Goal: Information Seeking & Learning: Understand process/instructions

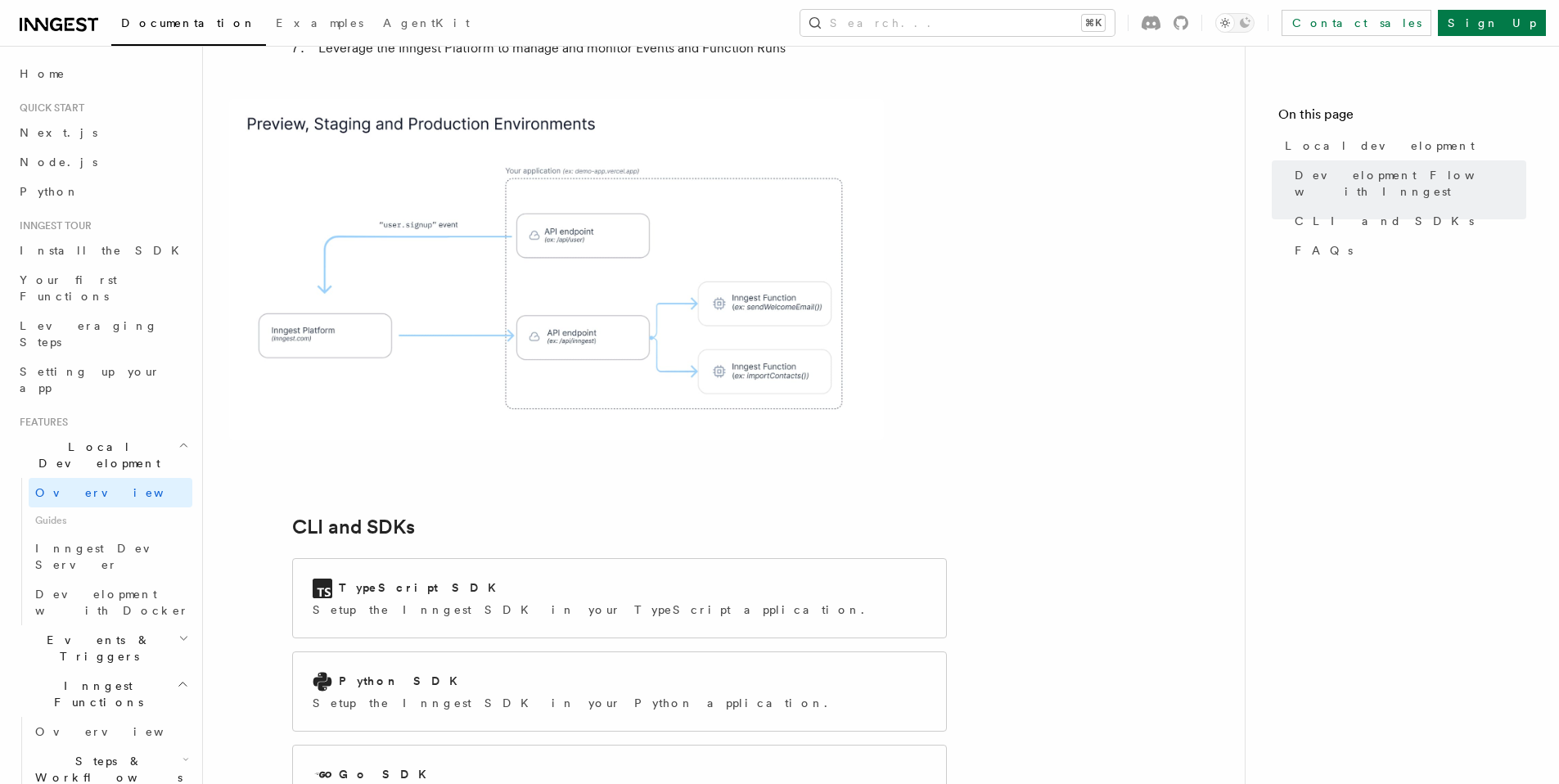
scroll to position [1799, 0]
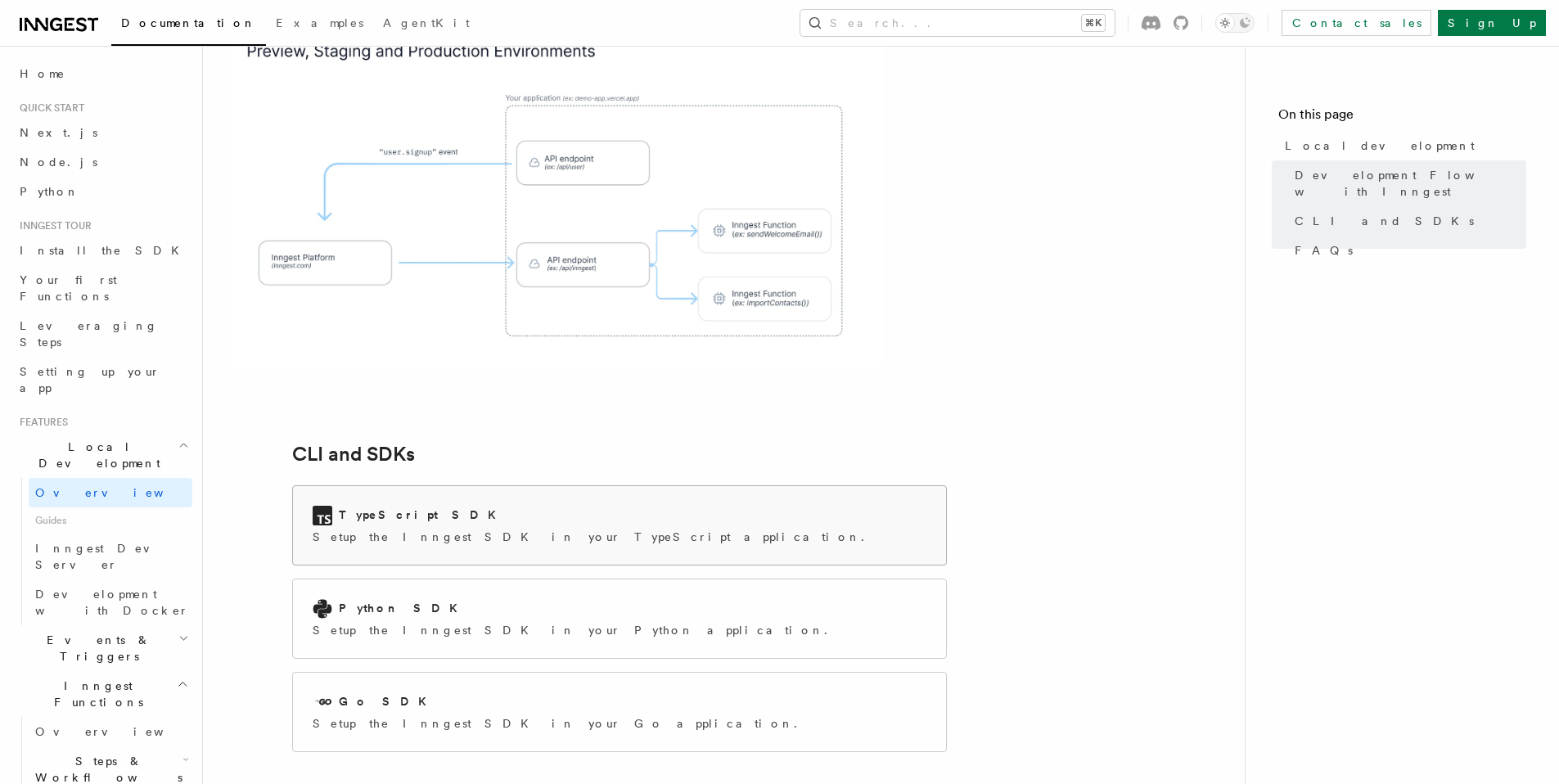
click at [822, 486] on div "TypeScript SDK Setup the Inngest SDK in your TypeScript application." at bounding box center [620, 525] width 653 height 78
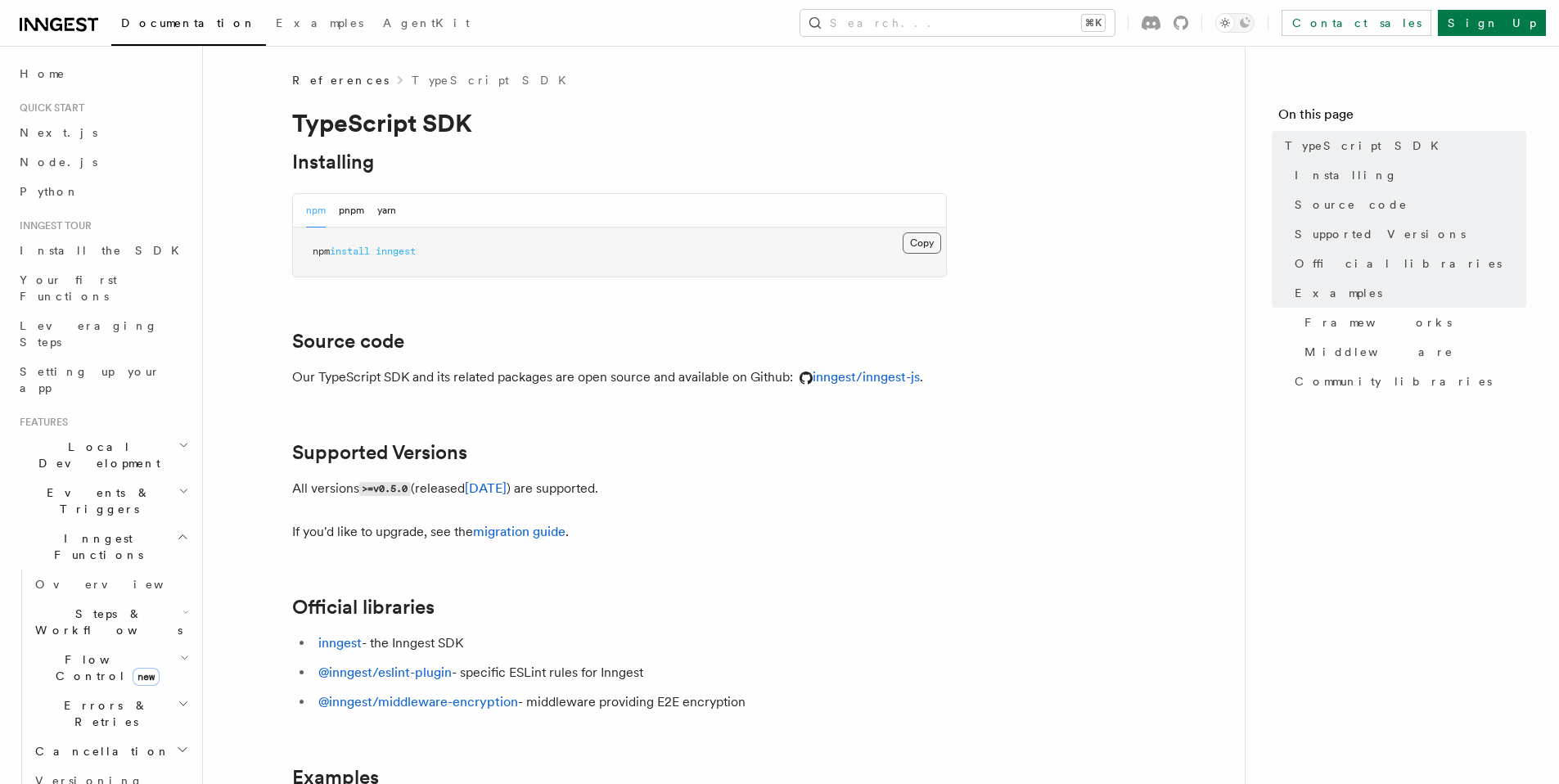
click at [920, 251] on button "Copy Copied" at bounding box center [921, 243] width 39 height 21
click at [392, 210] on button "yarn" at bounding box center [387, 210] width 19 height 33
click at [918, 253] on button "Copy Copied" at bounding box center [921, 243] width 39 height 21
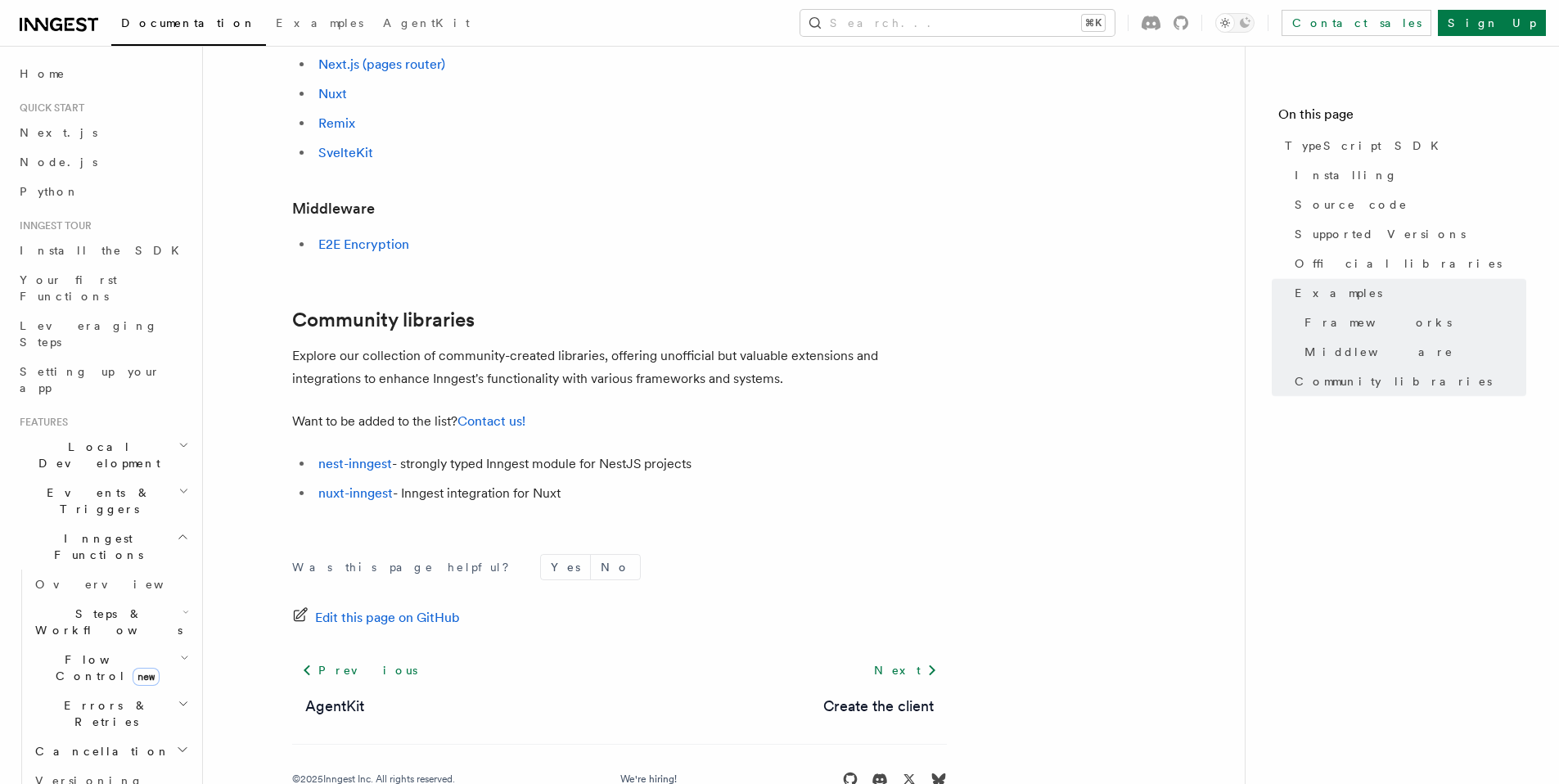
scroll to position [967, 0]
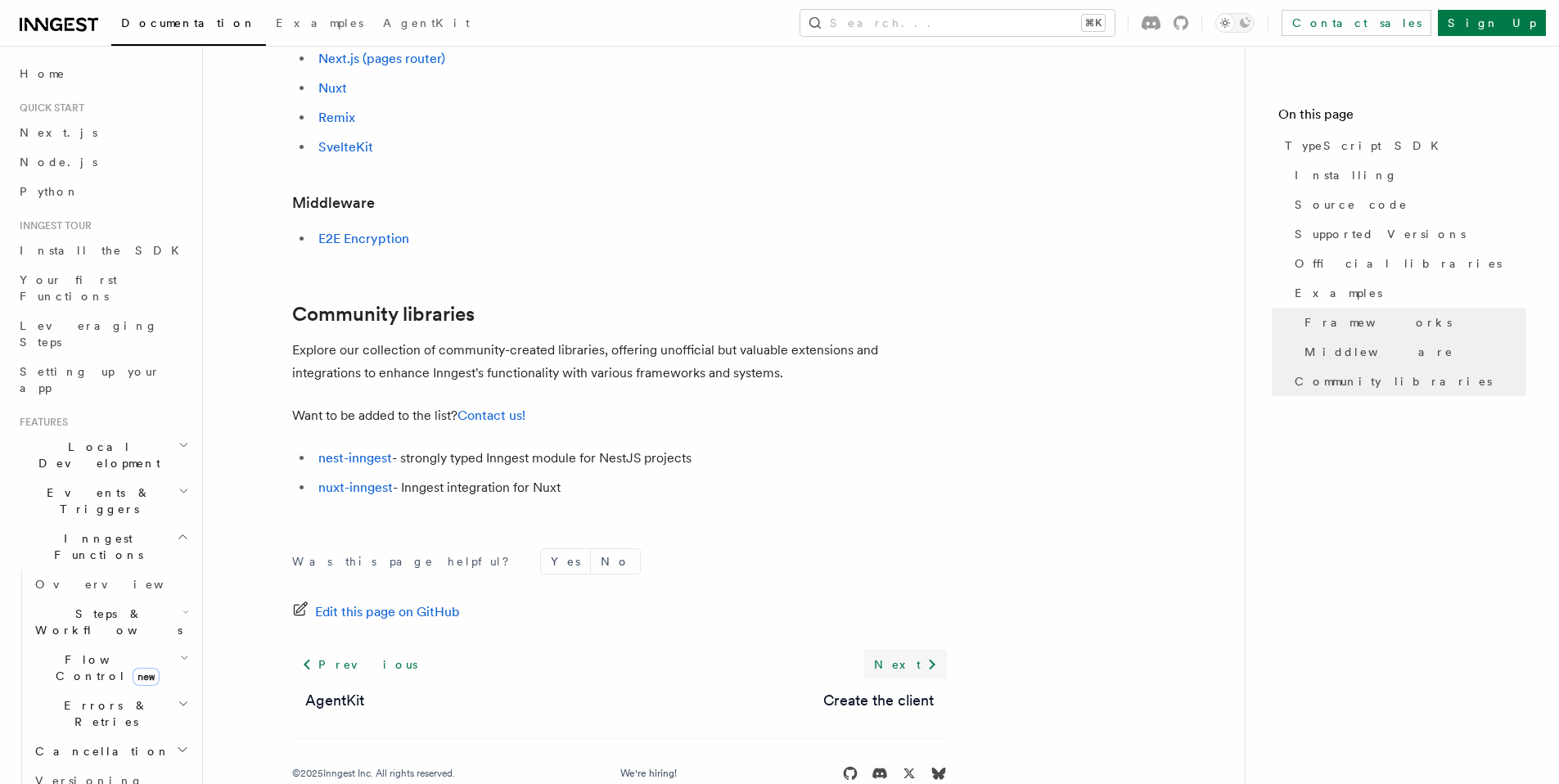
click at [939, 654] on icon at bounding box center [932, 664] width 20 height 20
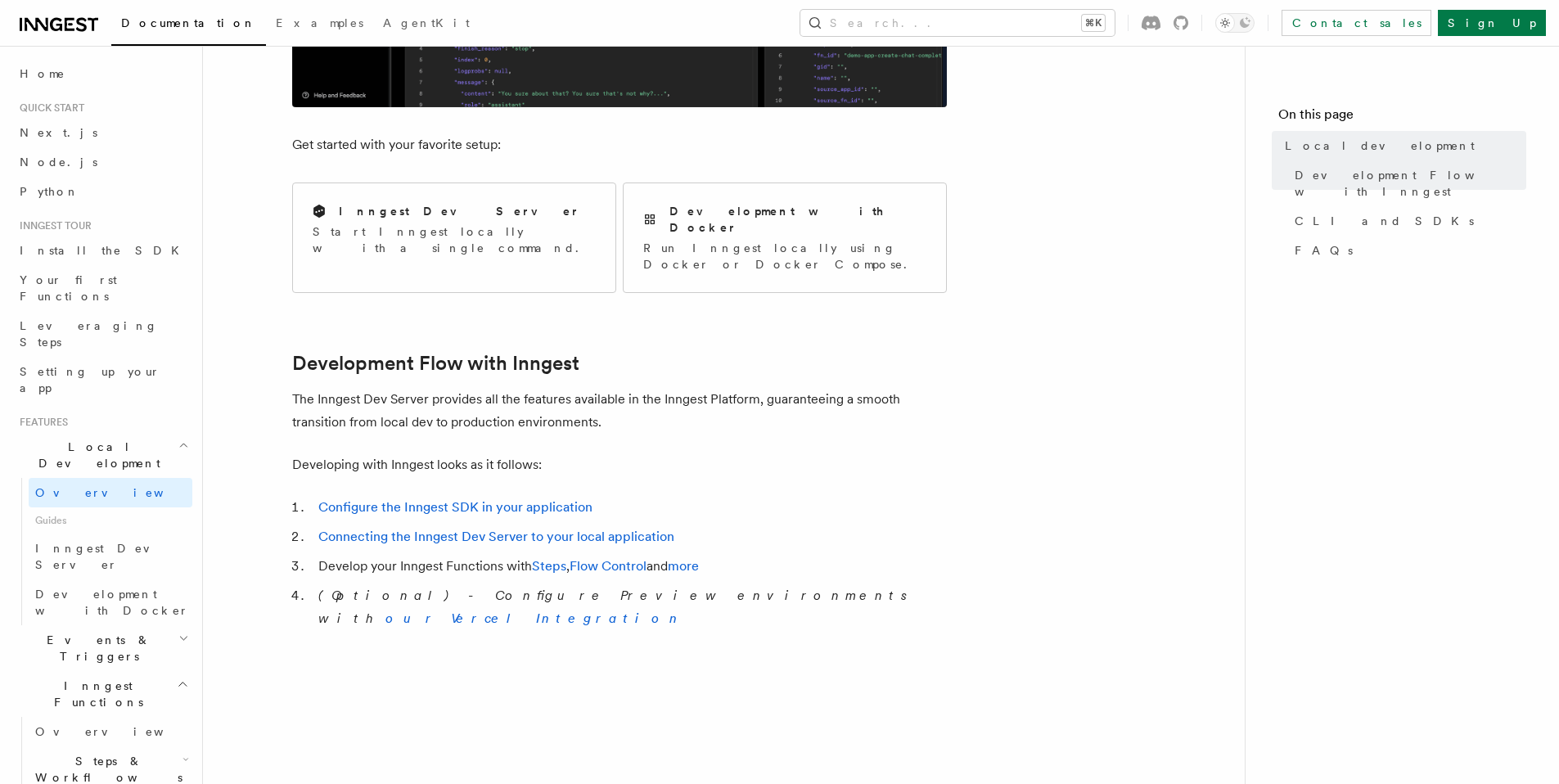
scroll to position [591, 0]
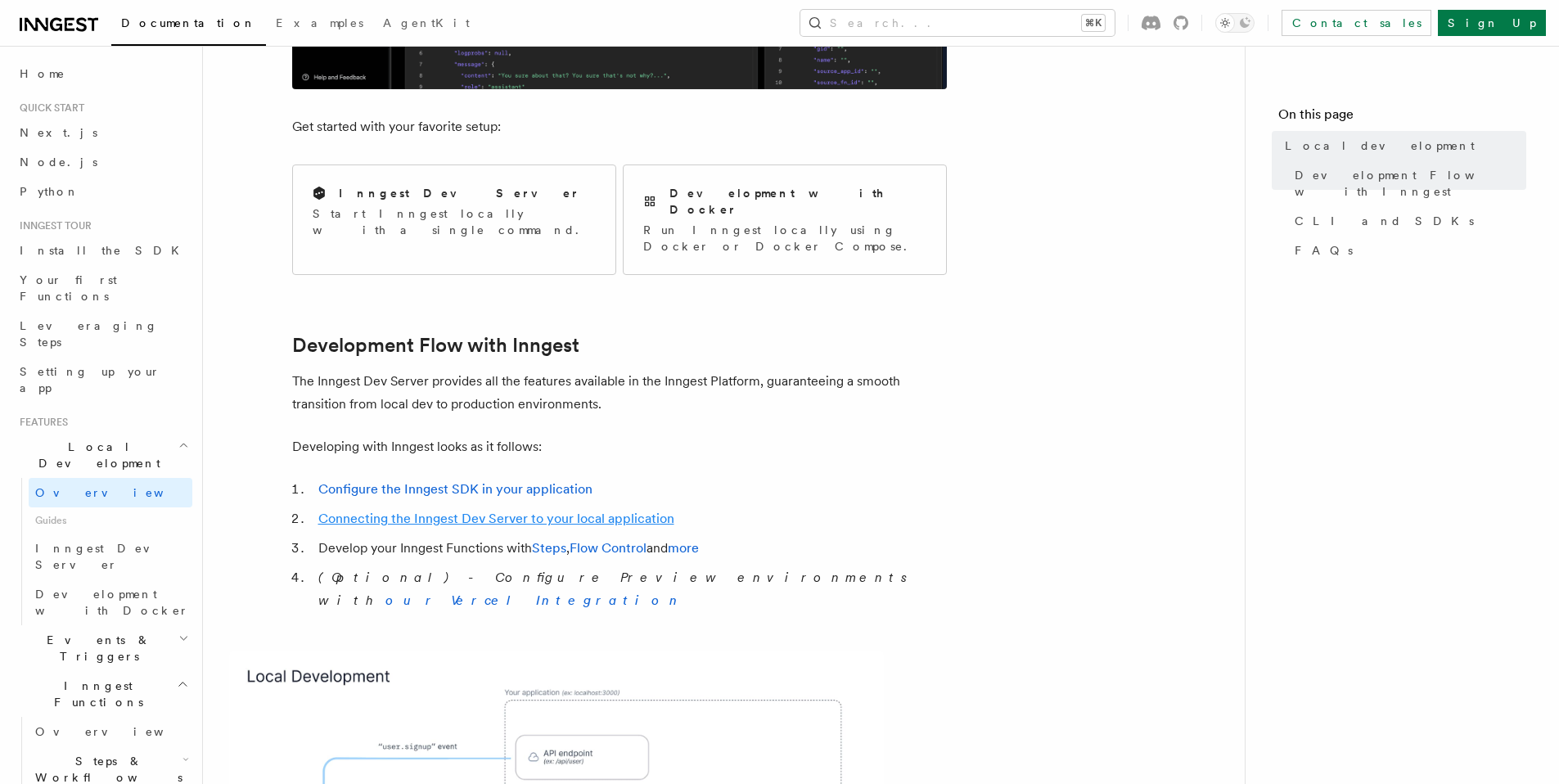
click at [538, 511] on link "Connecting the Inngest Dev Server to your local application" at bounding box center [497, 518] width 356 height 15
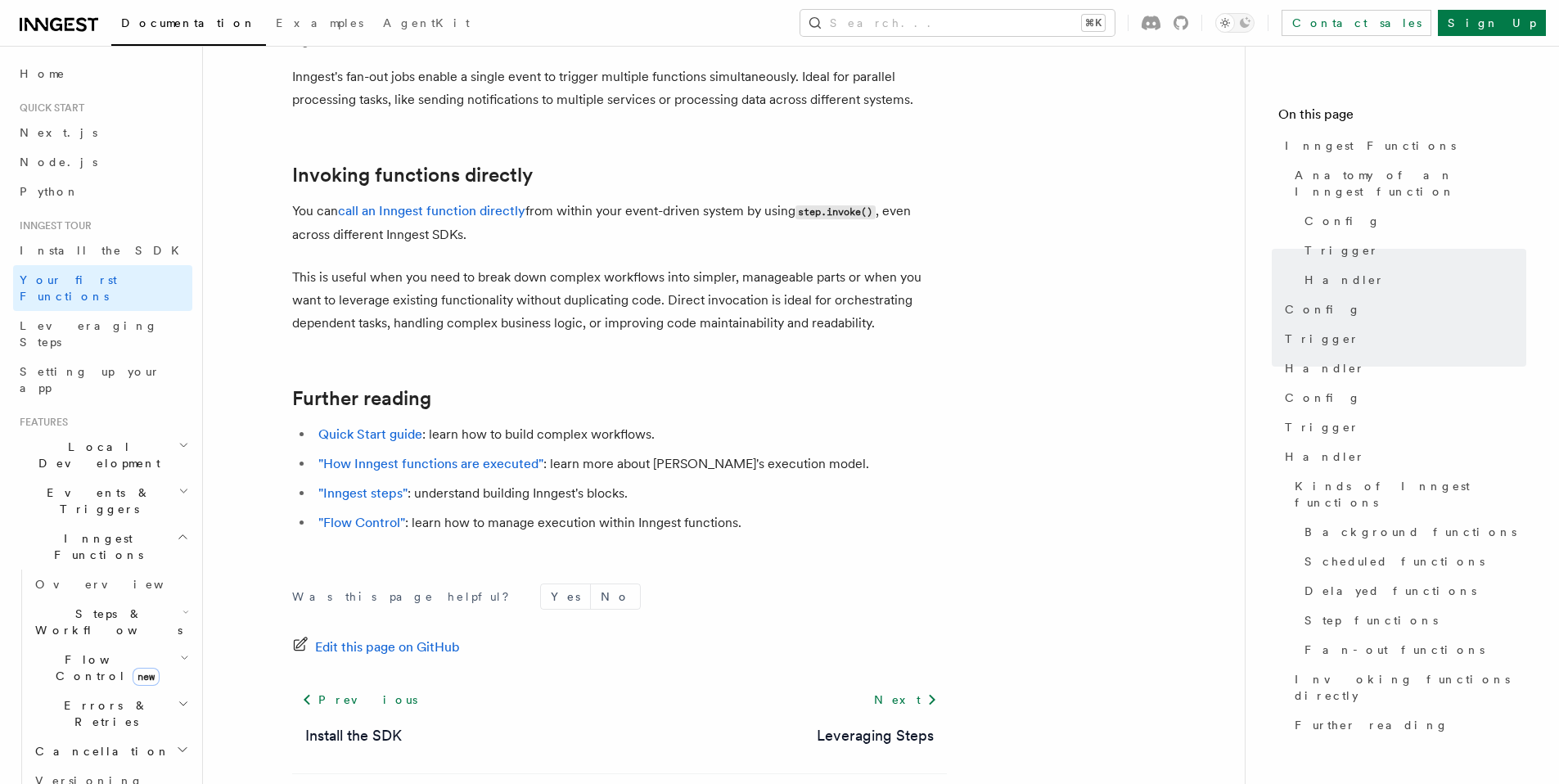
scroll to position [3226, 0]
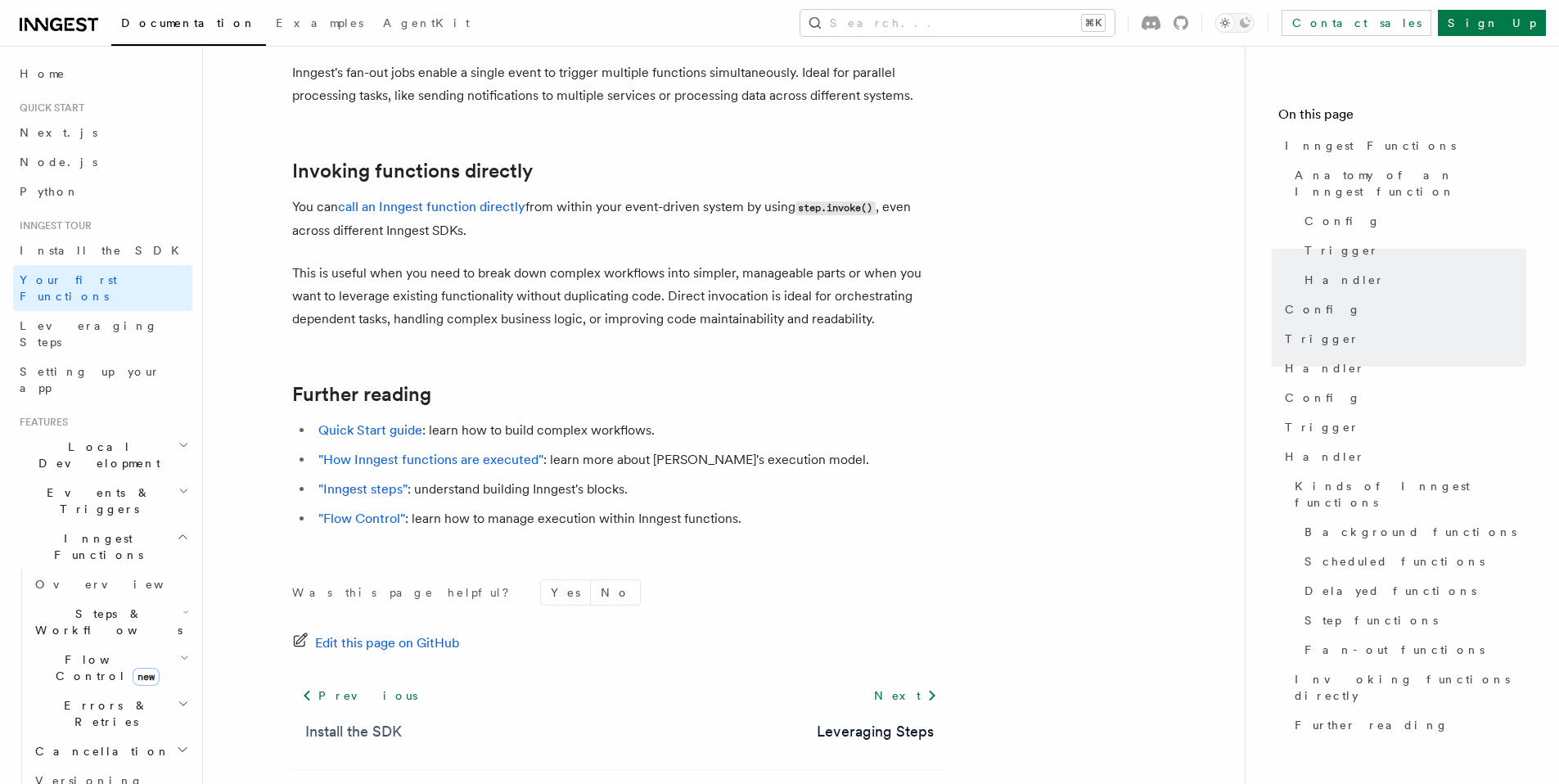
click at [400, 720] on link "Install the SDK" at bounding box center [354, 731] width 96 height 23
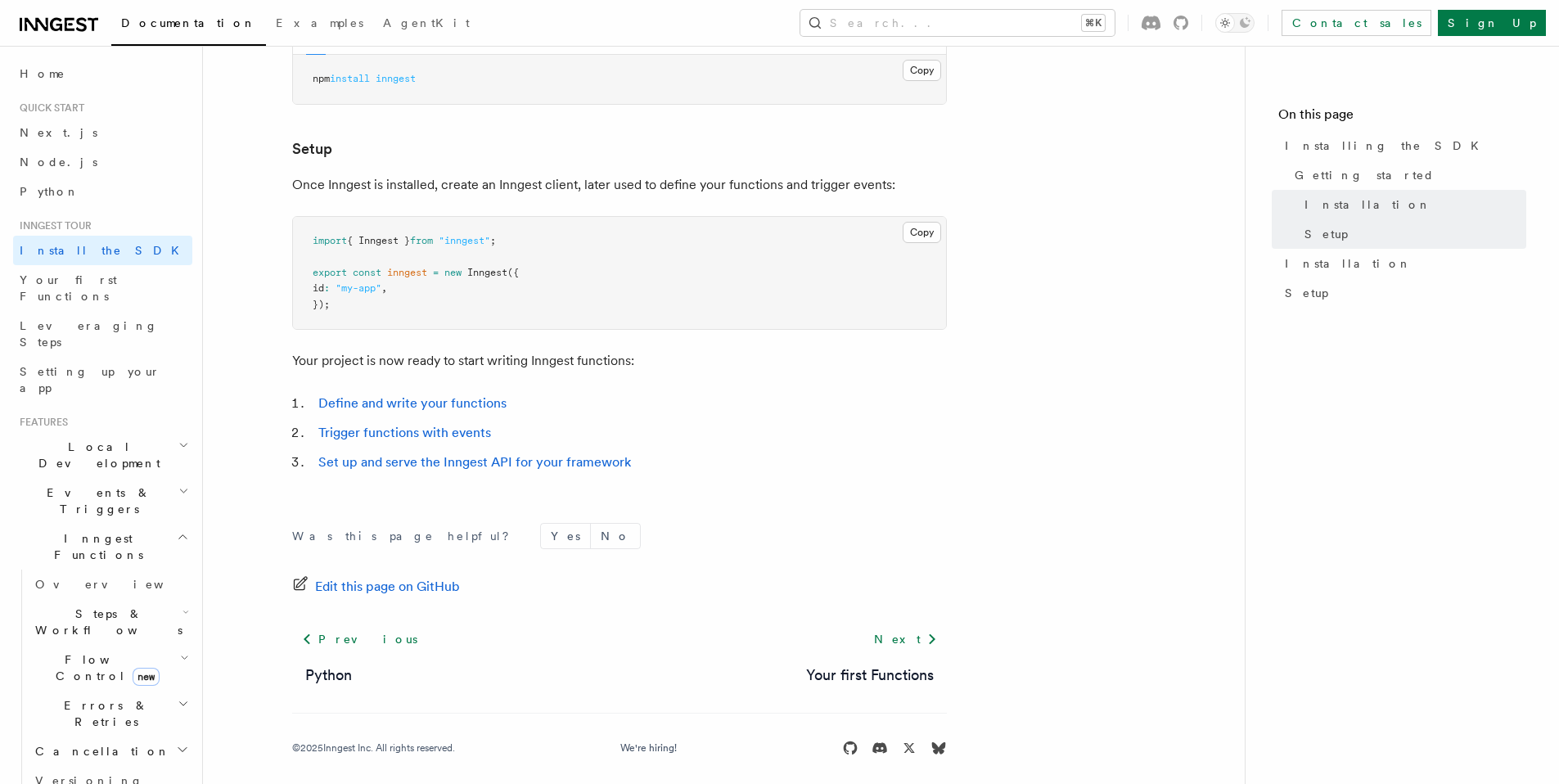
scroll to position [577, 0]
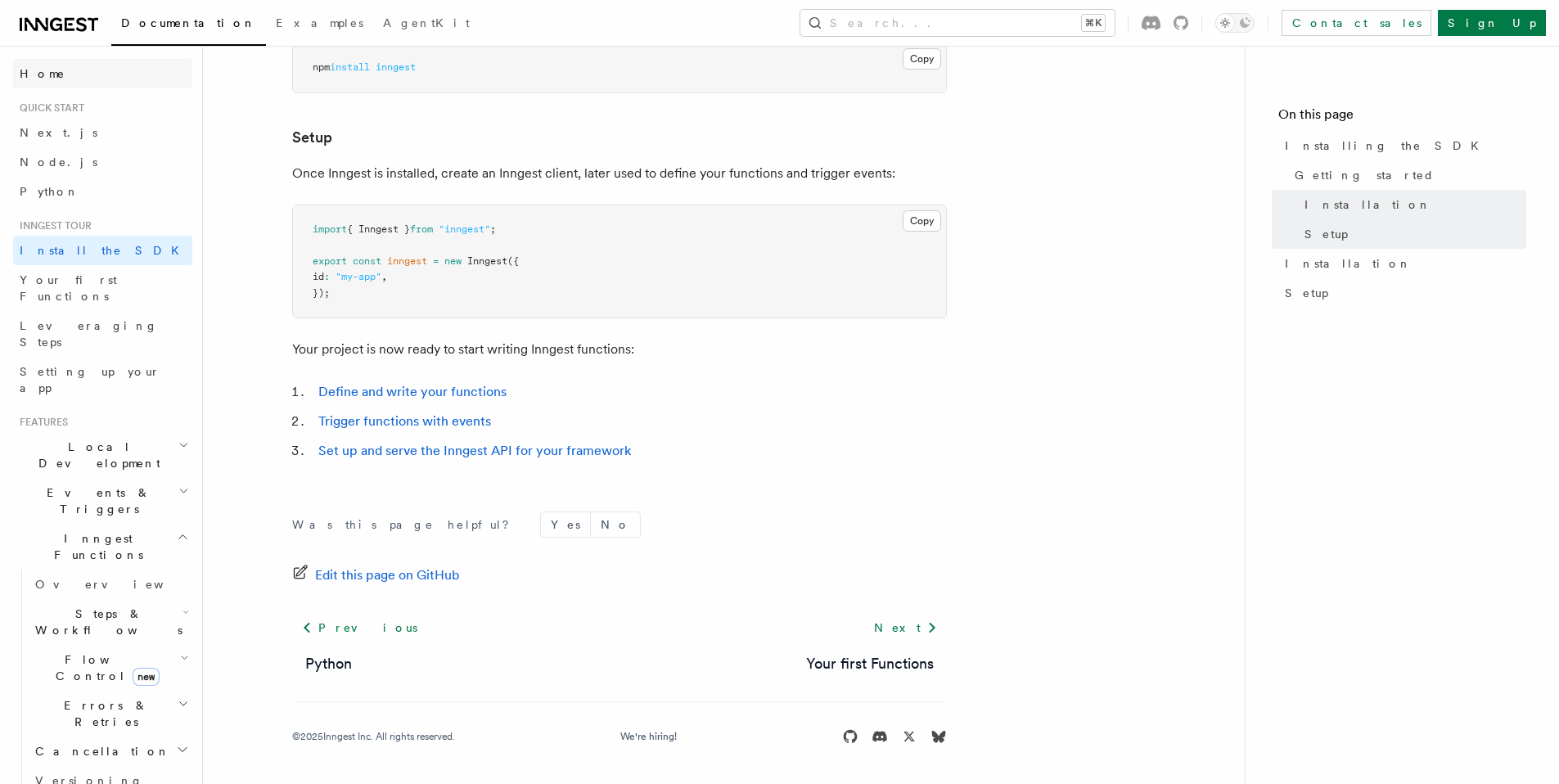
click at [89, 70] on link "Home" at bounding box center [102, 73] width 179 height 29
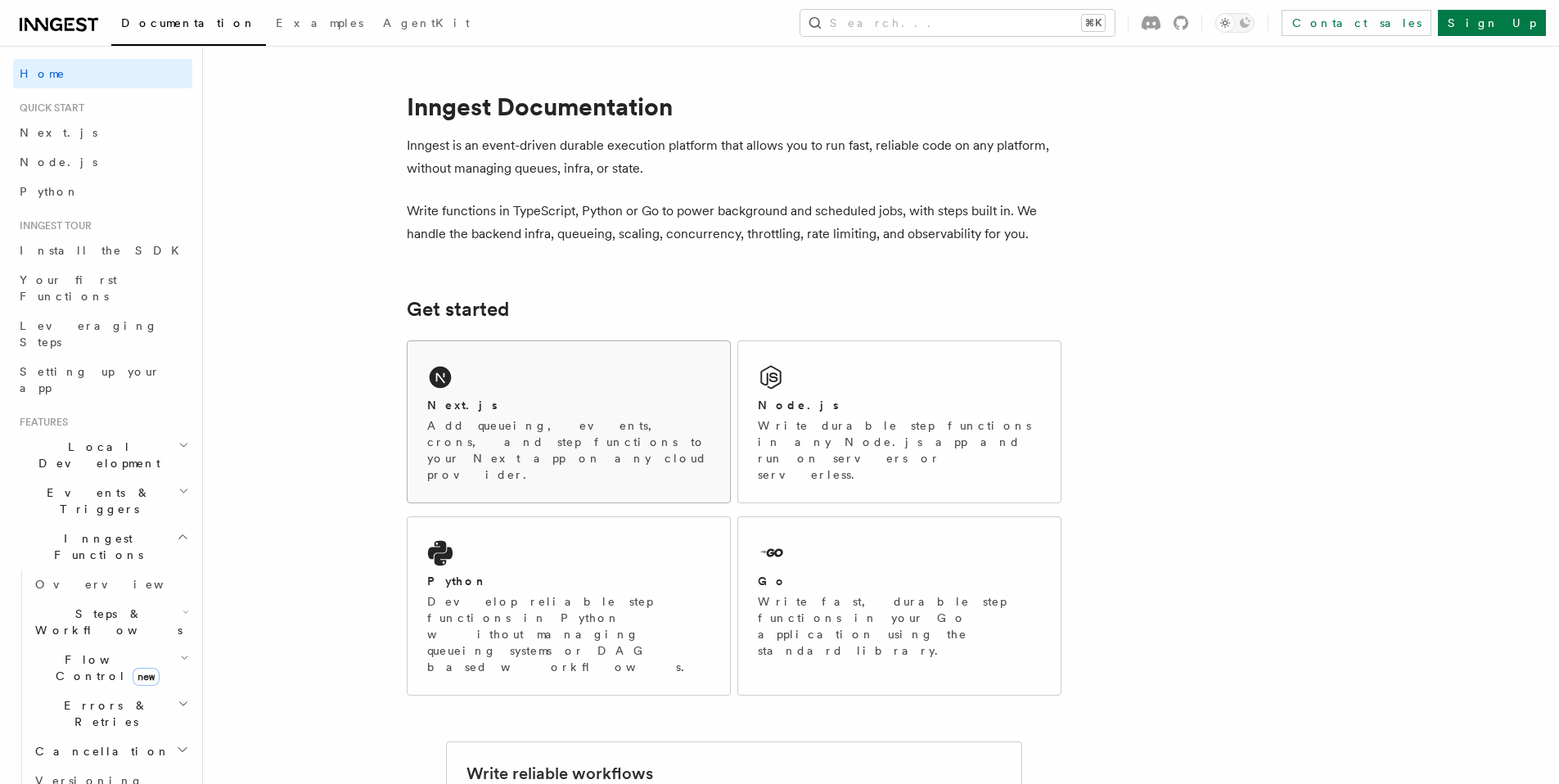
click at [657, 378] on div "Next.js Add queueing, events, crons, and step functions to your Next app on any…" at bounding box center [569, 422] width 323 height 161
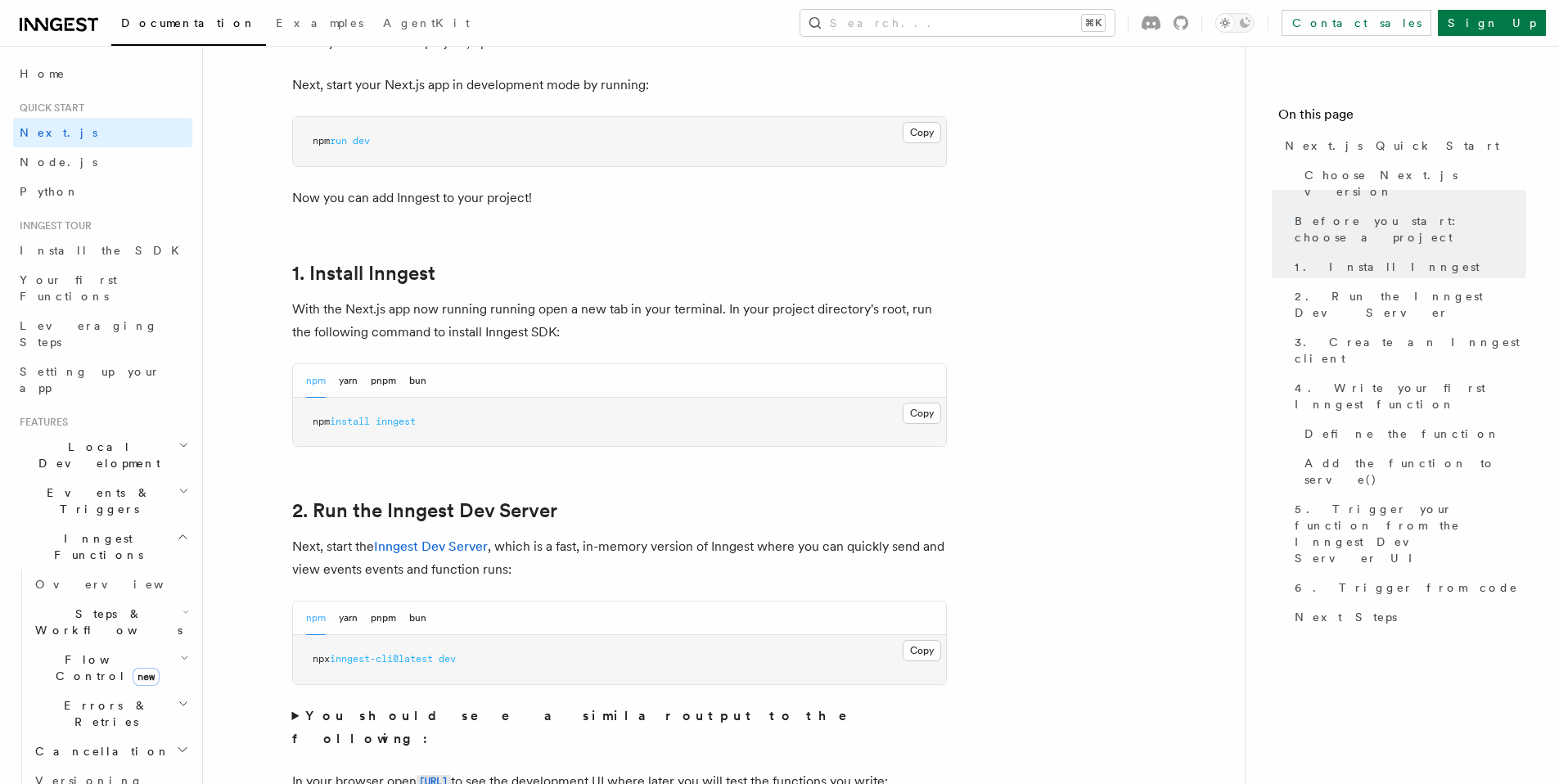
scroll to position [1022, 0]
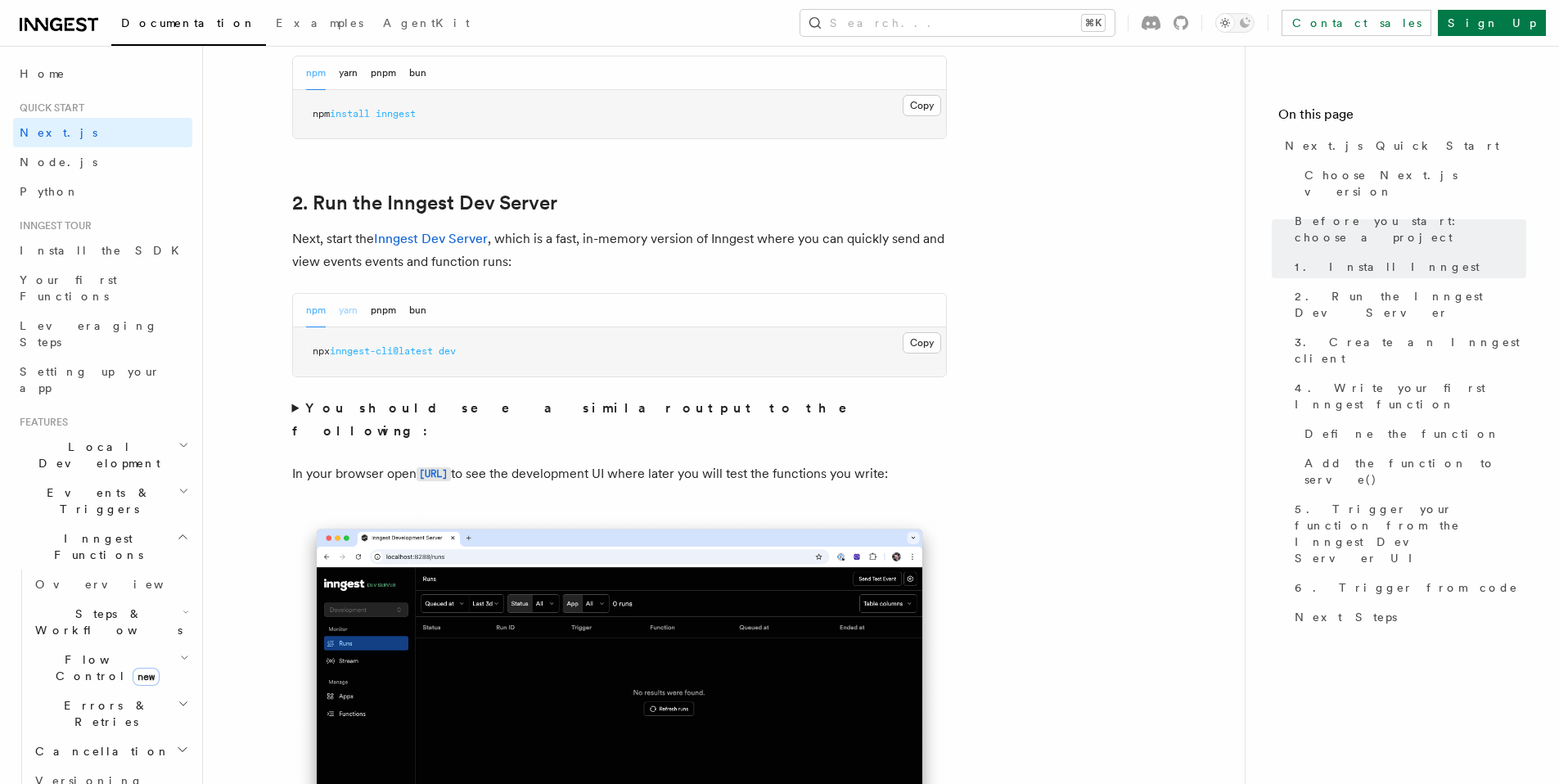
click at [354, 320] on button "yarn" at bounding box center [348, 310] width 19 height 33
click at [922, 349] on button "Copy Copied" at bounding box center [921, 342] width 39 height 21
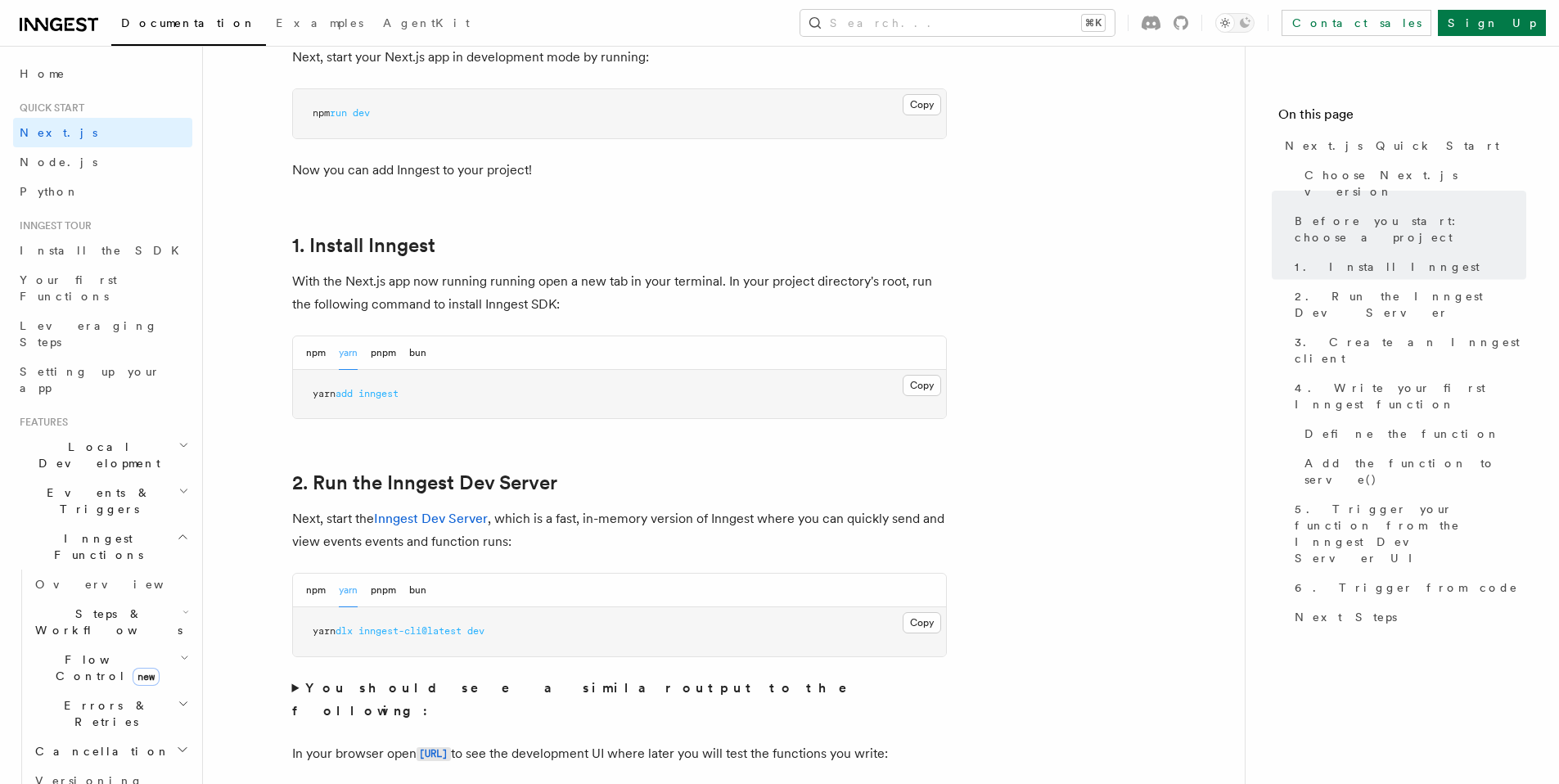
scroll to position [0, 0]
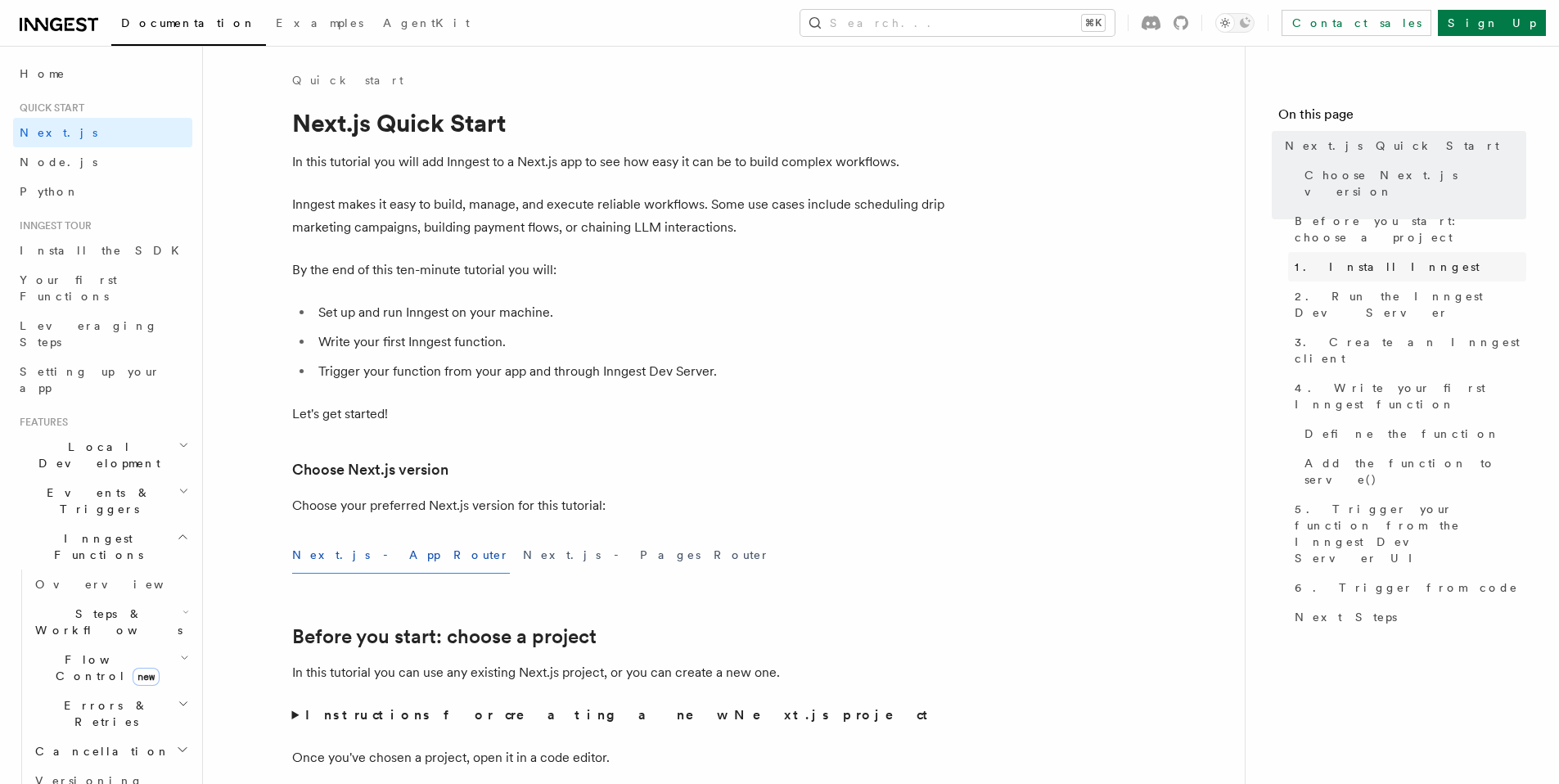
click at [1332, 258] on span "1. Install Inngest" at bounding box center [1388, 266] width 185 height 16
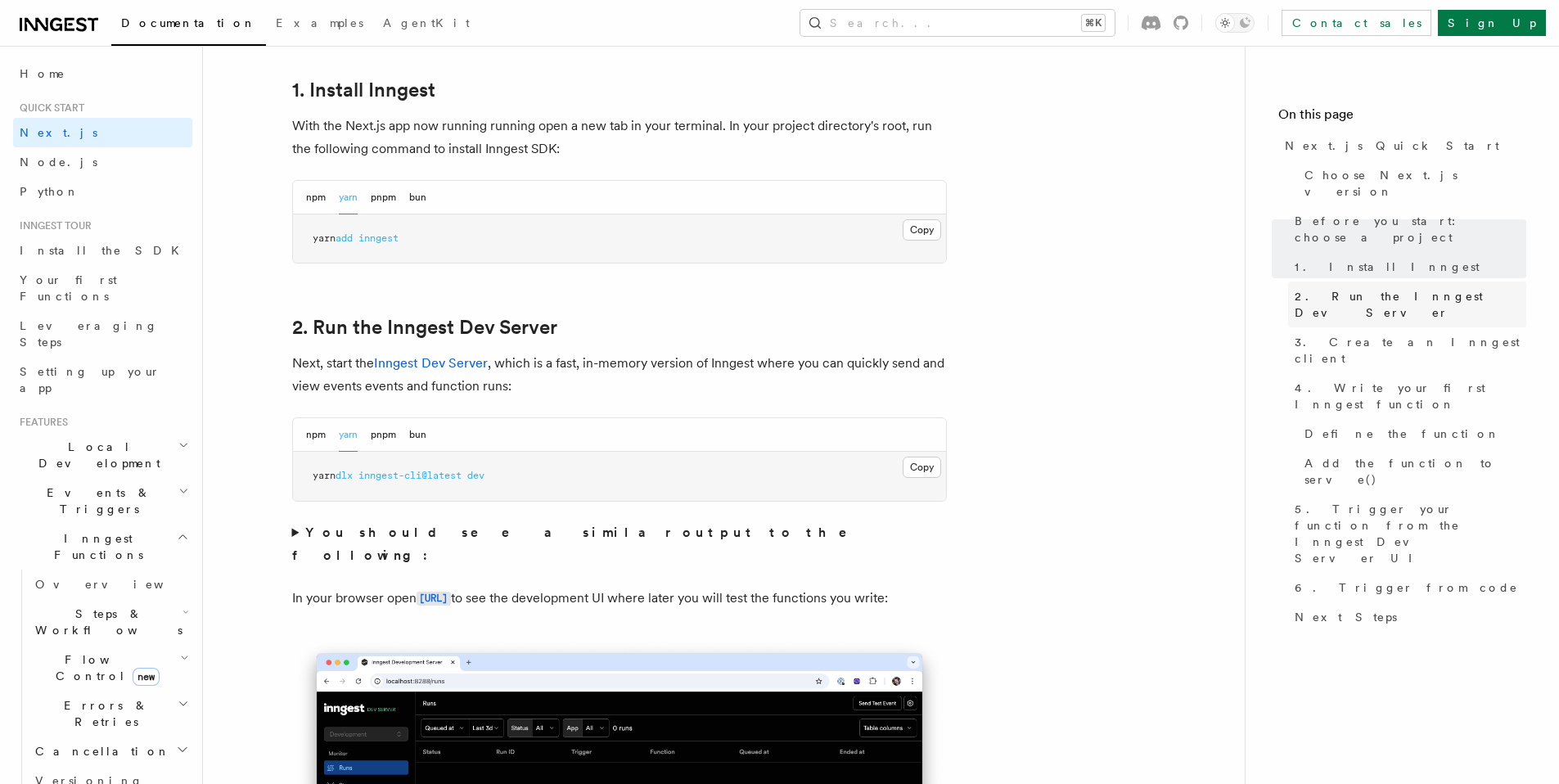
click at [1334, 288] on span "2. Run the Inngest Dev Server" at bounding box center [1410, 305] width 232 height 33
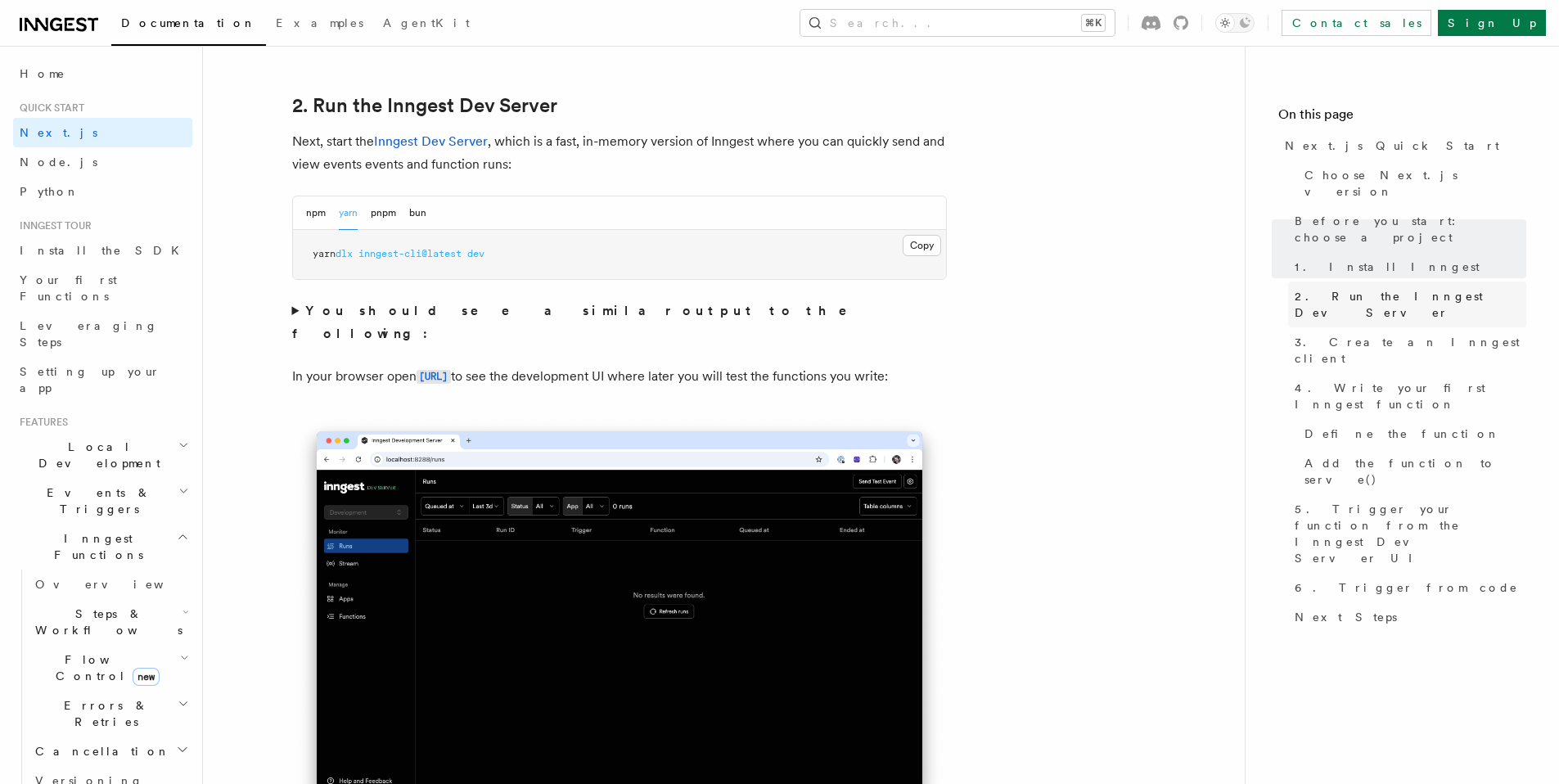
scroll to position [1136, 0]
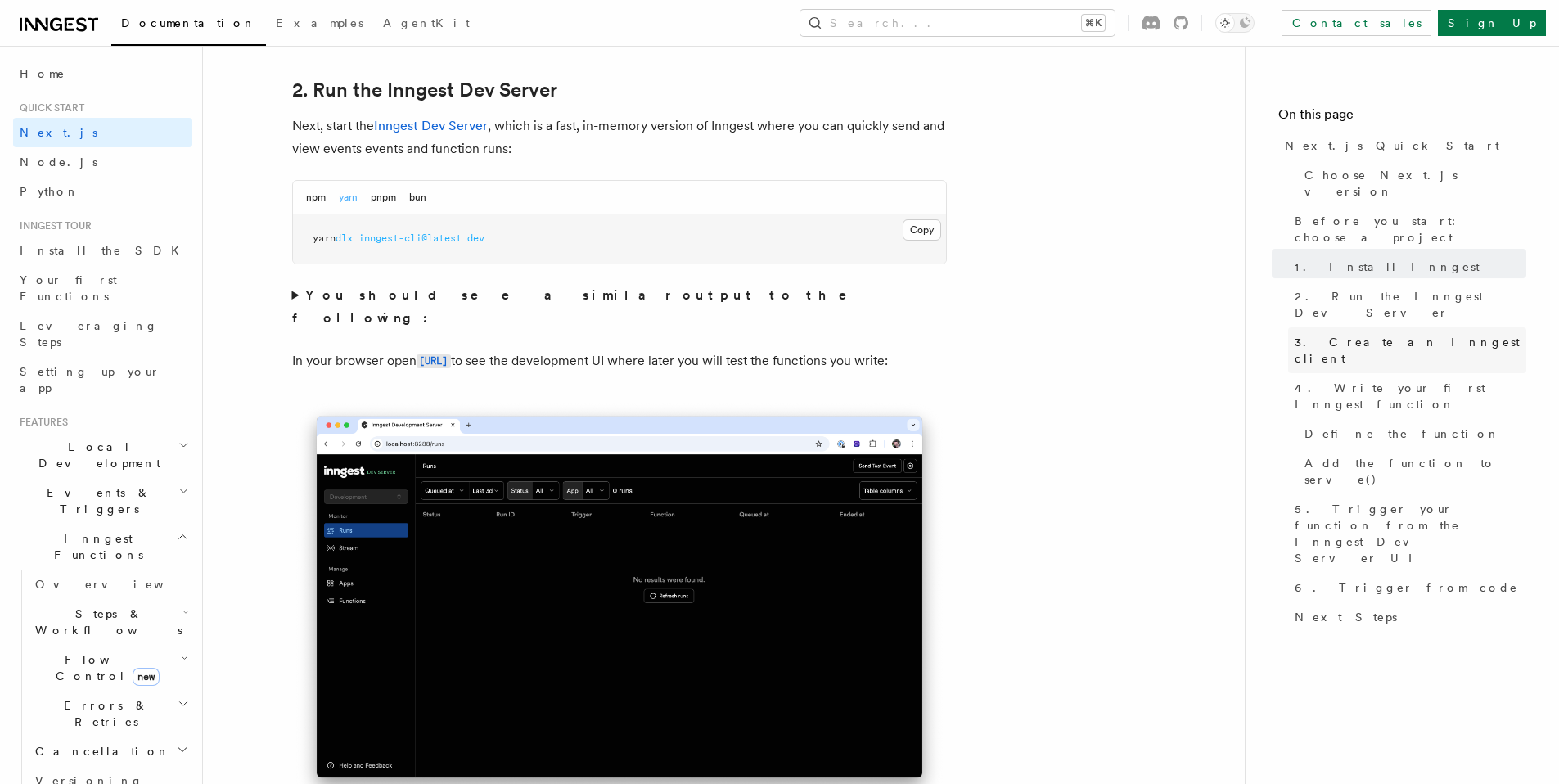
click at [1348, 334] on span "3. Create an Inngest client" at bounding box center [1410, 350] width 232 height 33
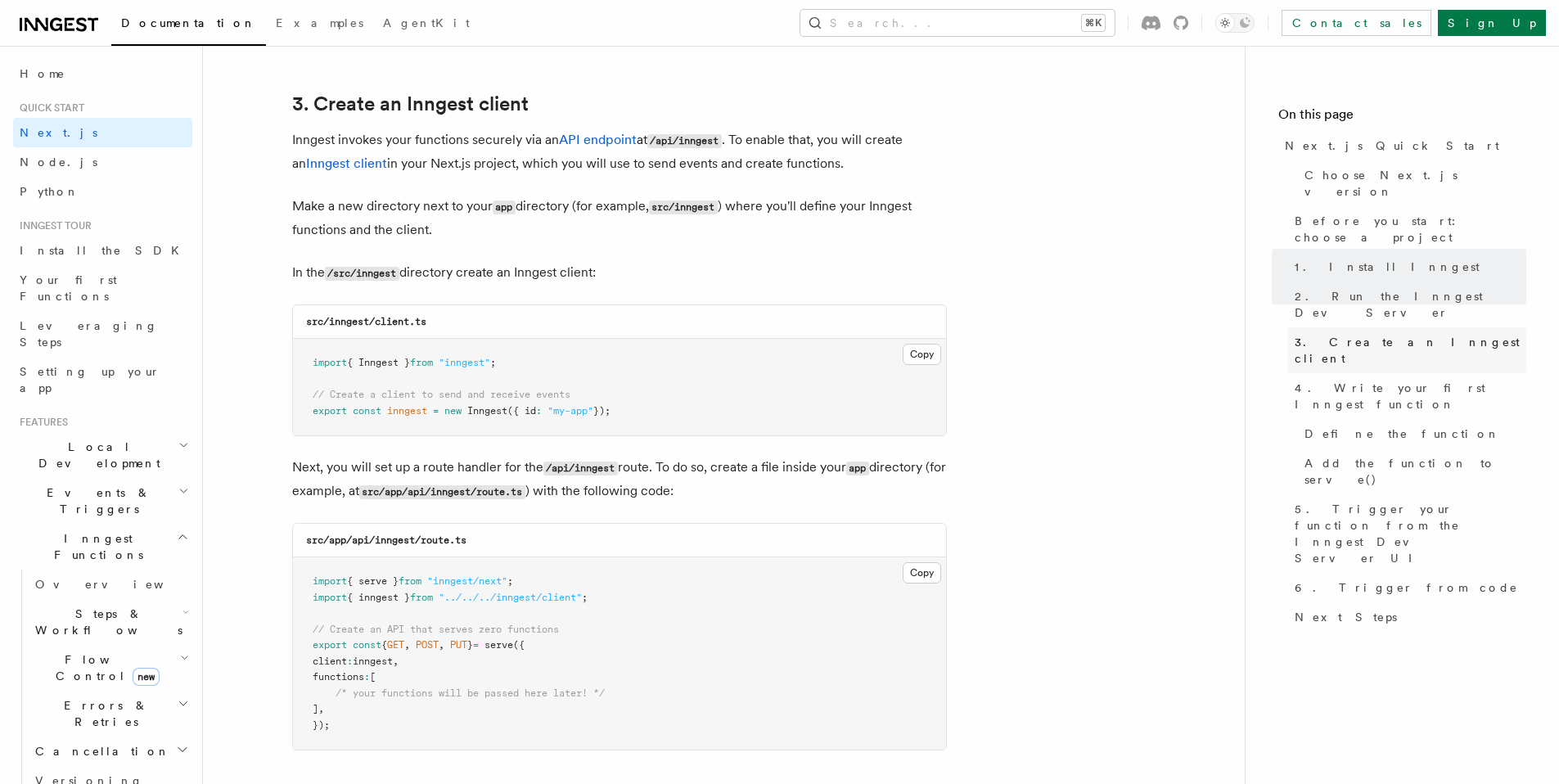
scroll to position [1920, 0]
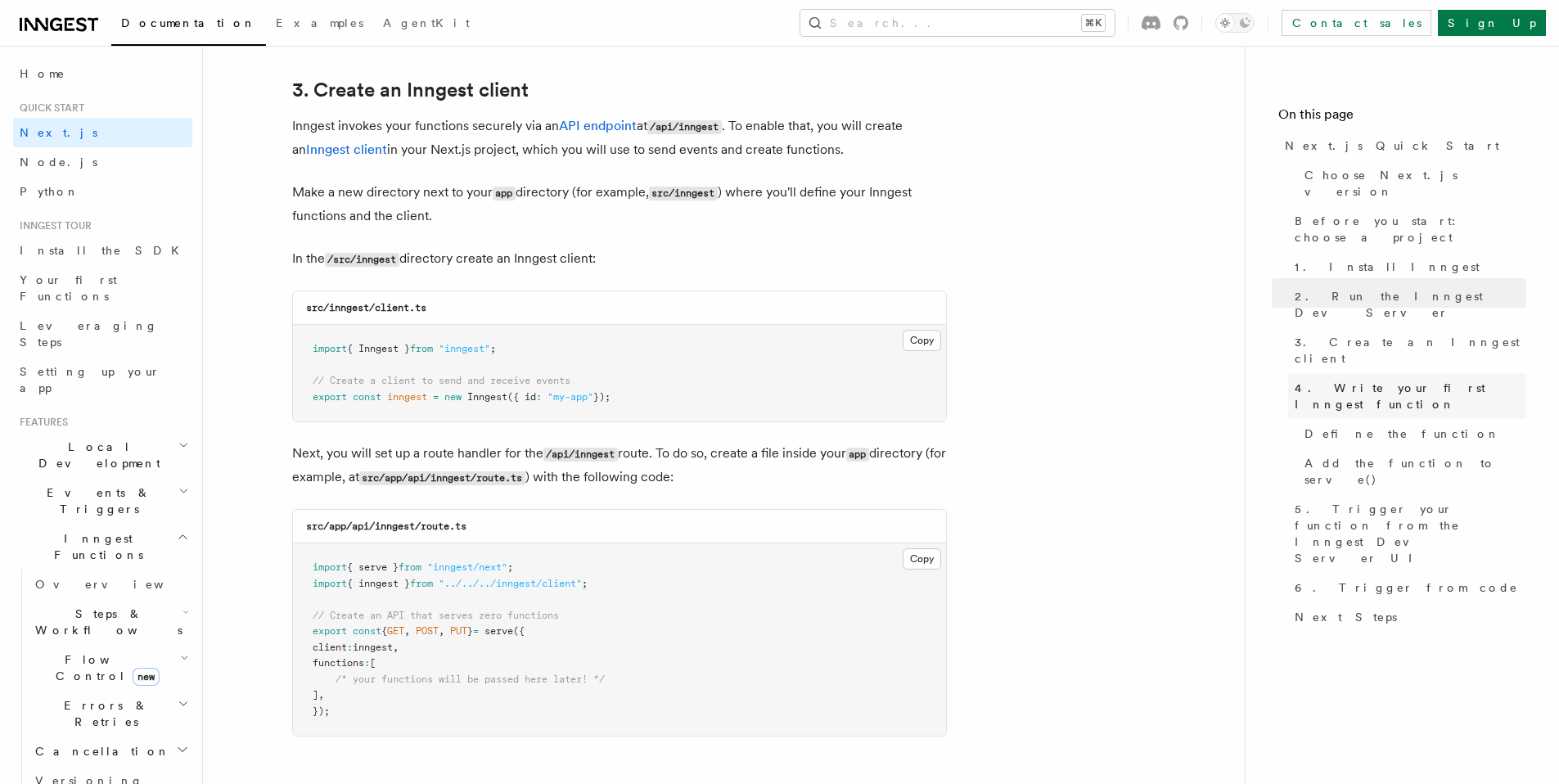
click at [1359, 379] on span "4. Write your first Inngest function" at bounding box center [1410, 395] width 232 height 33
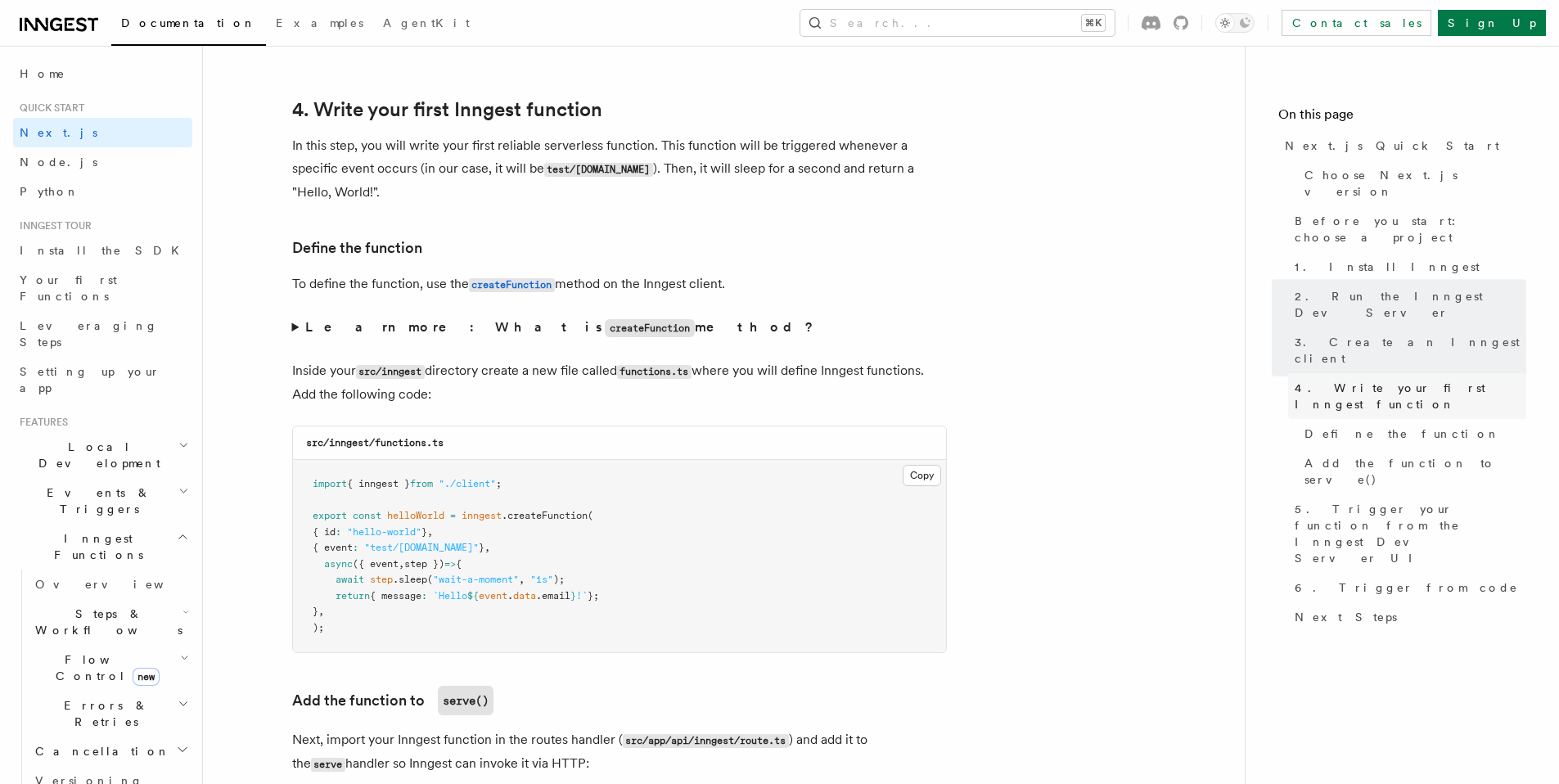
scroll to position [2629, 0]
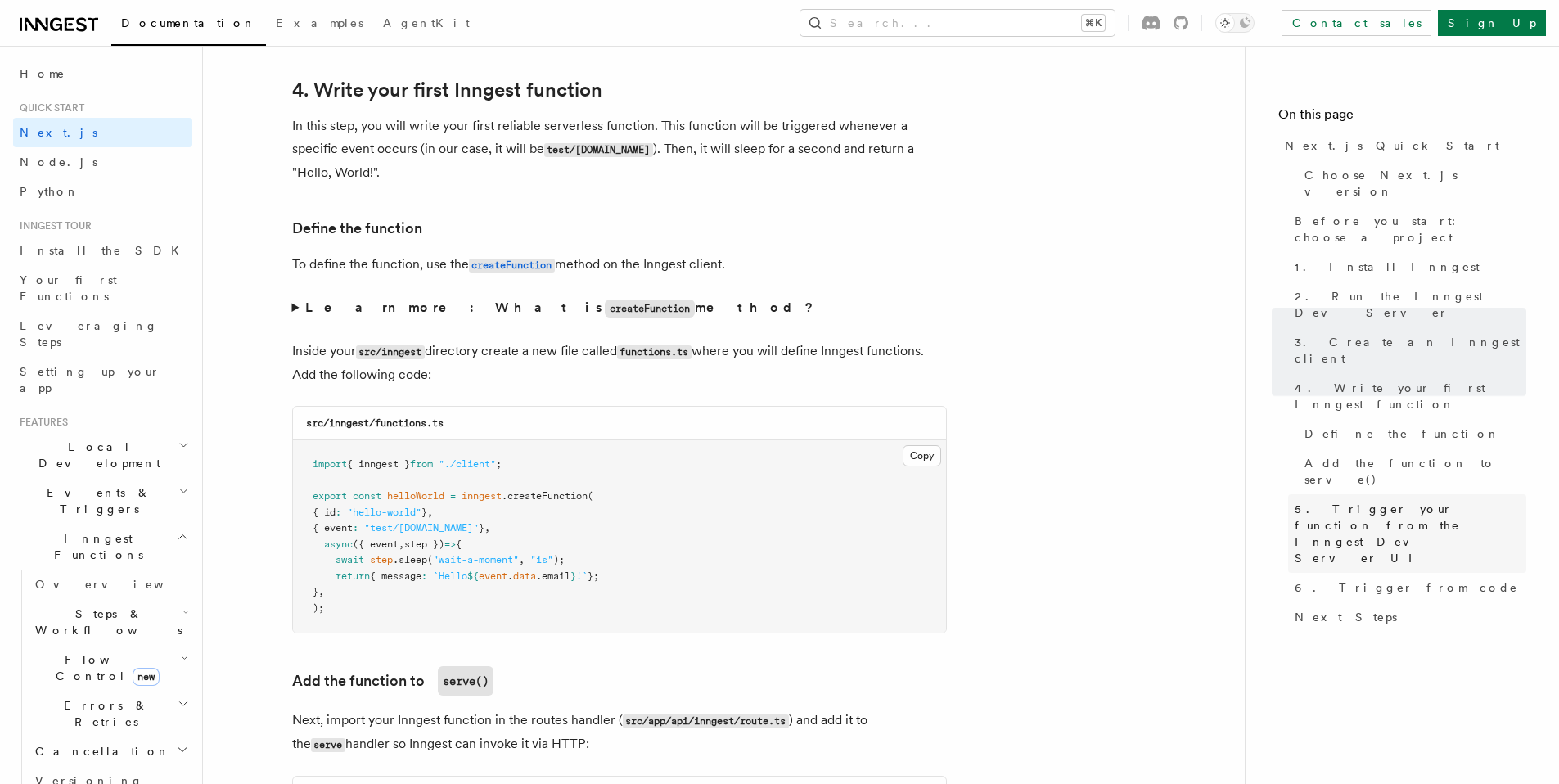
click at [1356, 500] on span "5. Trigger your function from the Inngest Dev Server UI" at bounding box center [1410, 532] width 232 height 65
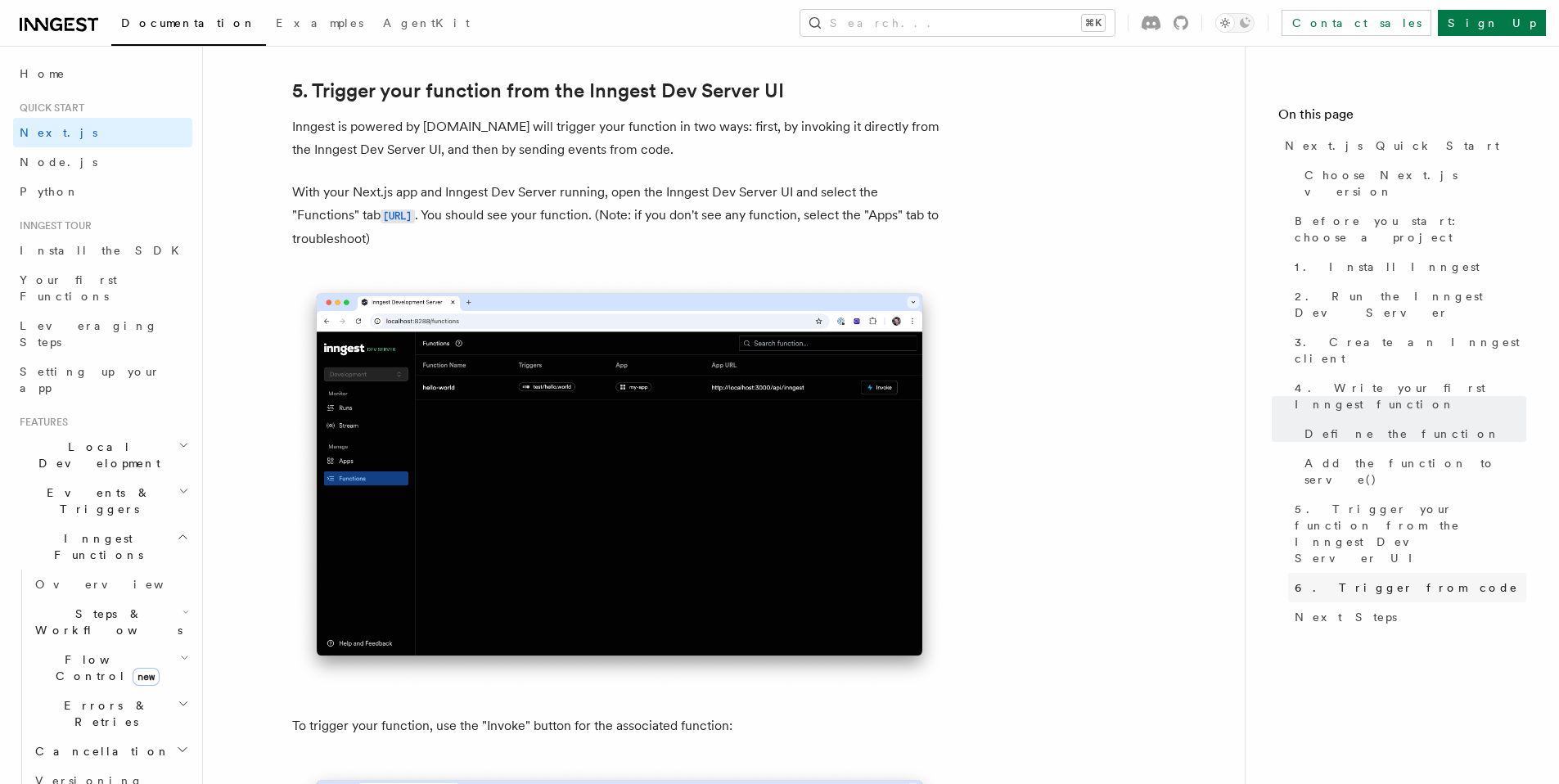
click at [1345, 579] on span "6. Trigger from code" at bounding box center [1407, 586] width 223 height 16
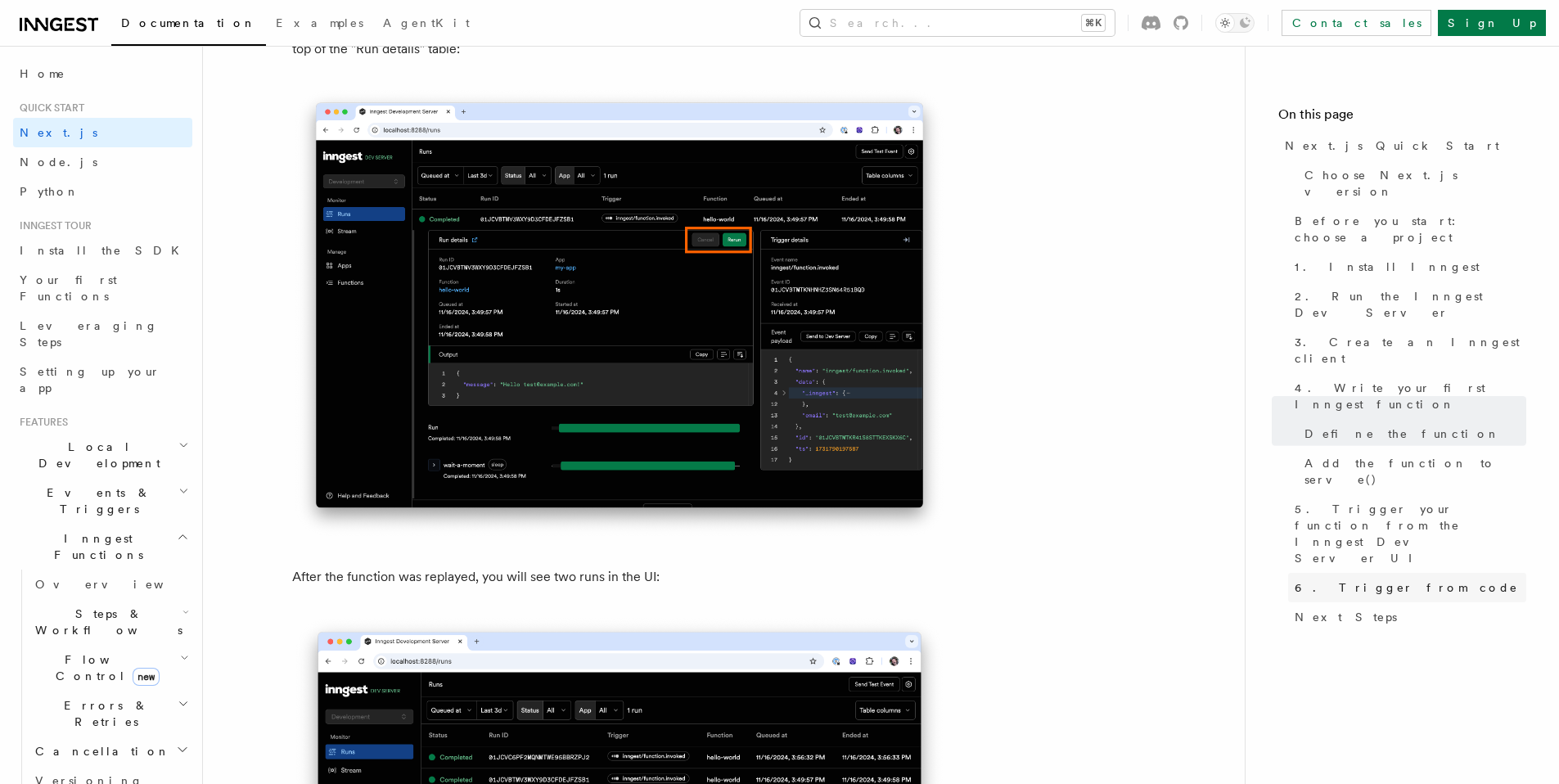
scroll to position [8267, 0]
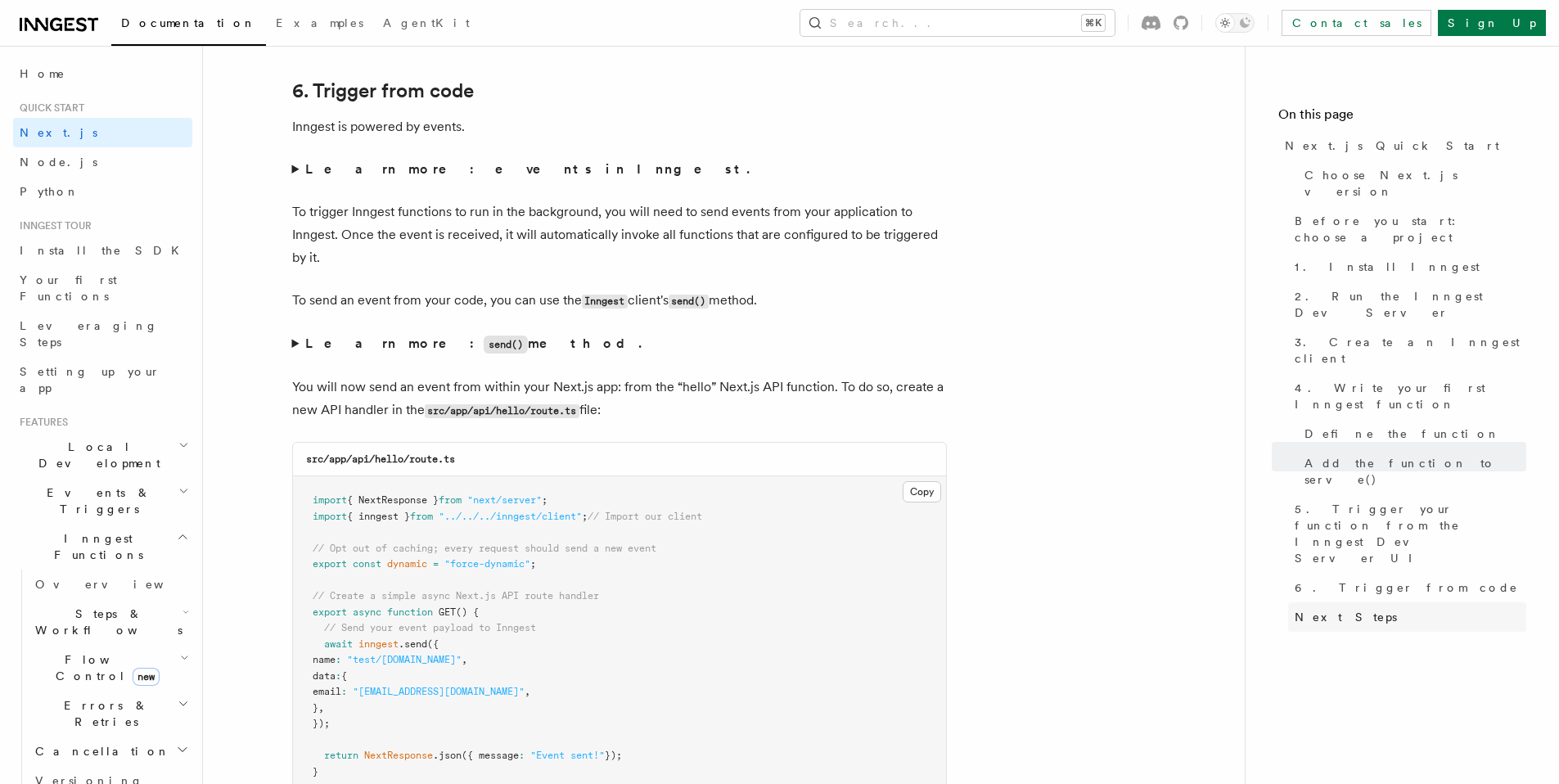
click at [1350, 609] on span "Next Steps" at bounding box center [1346, 617] width 102 height 16
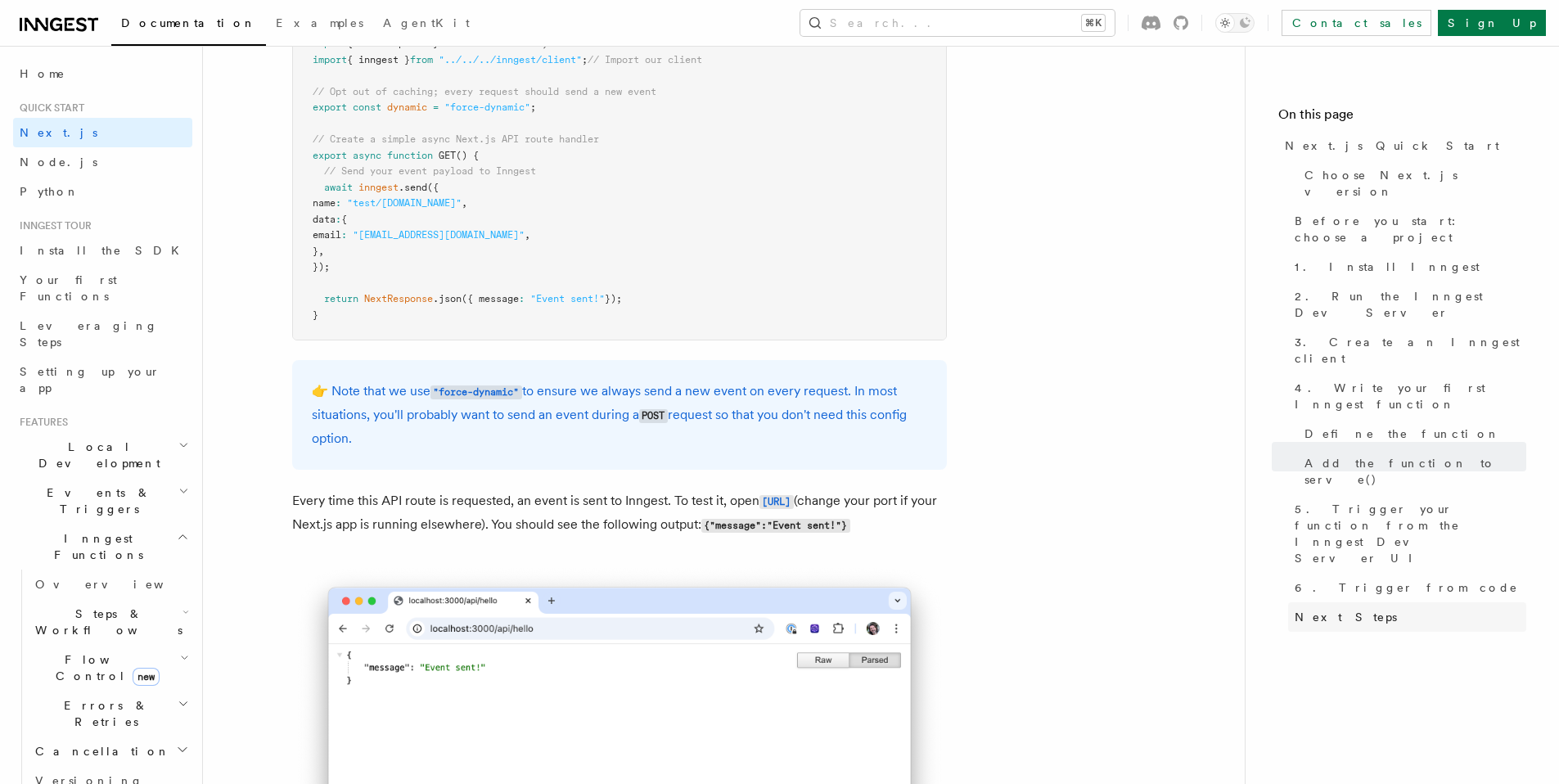
click at [1350, 609] on span "Next Steps" at bounding box center [1346, 617] width 102 height 16
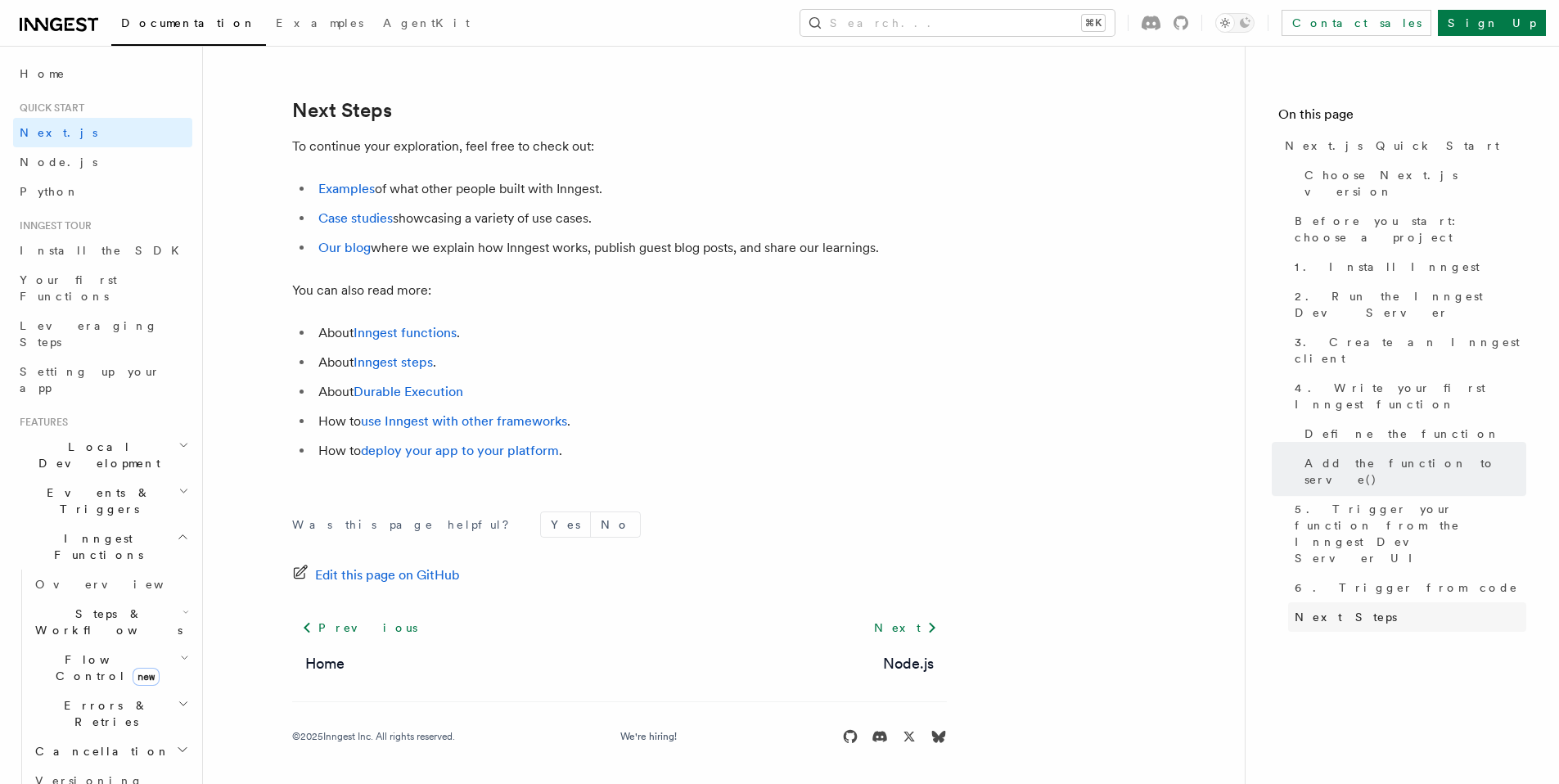
scroll to position [10236, 0]
click at [534, 455] on link "deploy your app to your platform" at bounding box center [460, 450] width 198 height 15
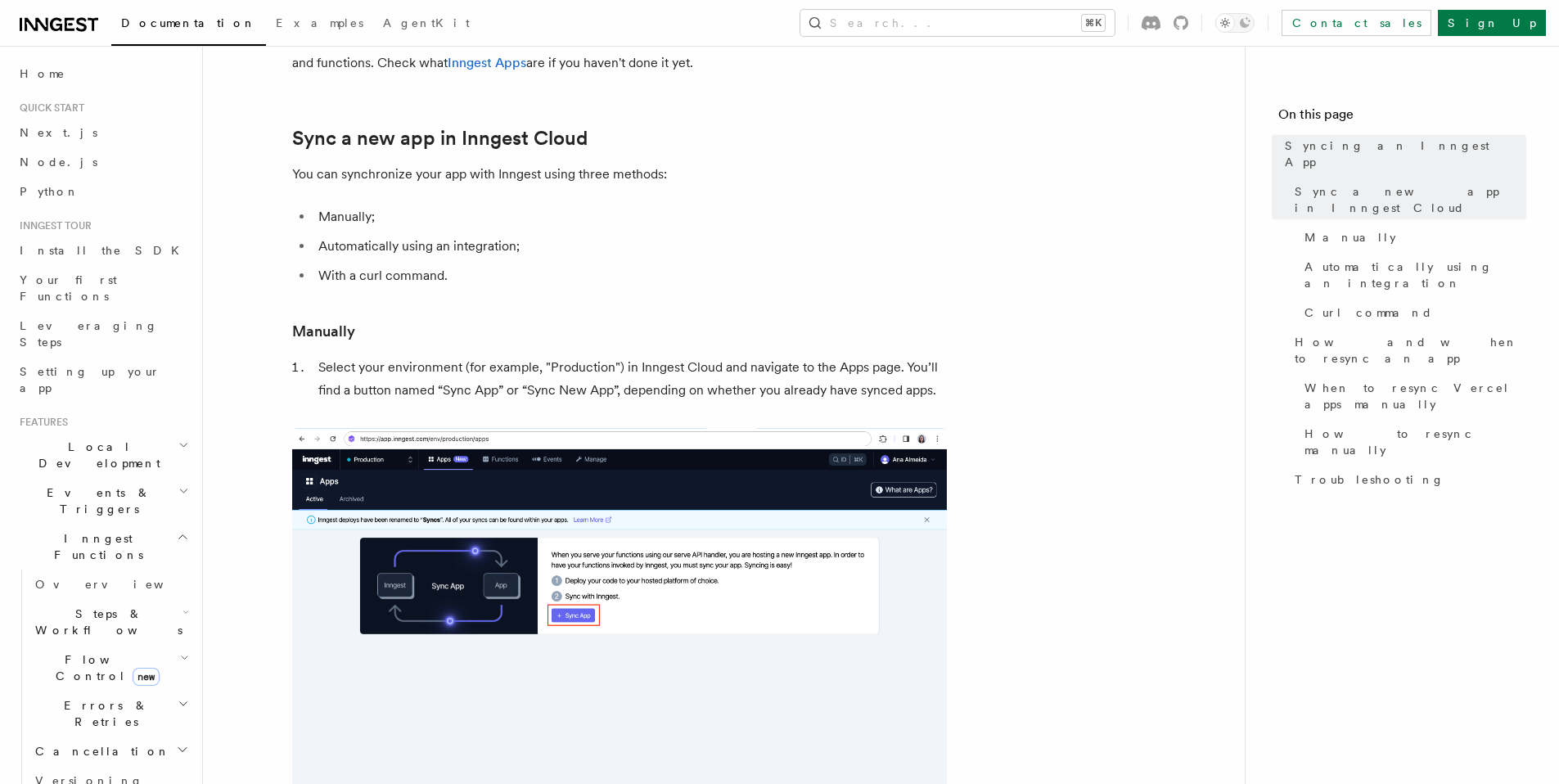
scroll to position [302, 0]
